Goal: Book appointment/travel/reservation

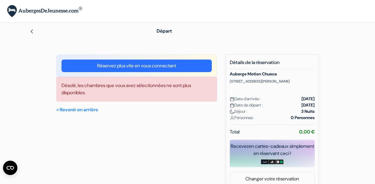
click at [31, 31] on img at bounding box center [31, 31] width 5 height 5
click at [32, 32] on img at bounding box center [31, 31] width 5 height 5
